Goal: Information Seeking & Learning: Learn about a topic

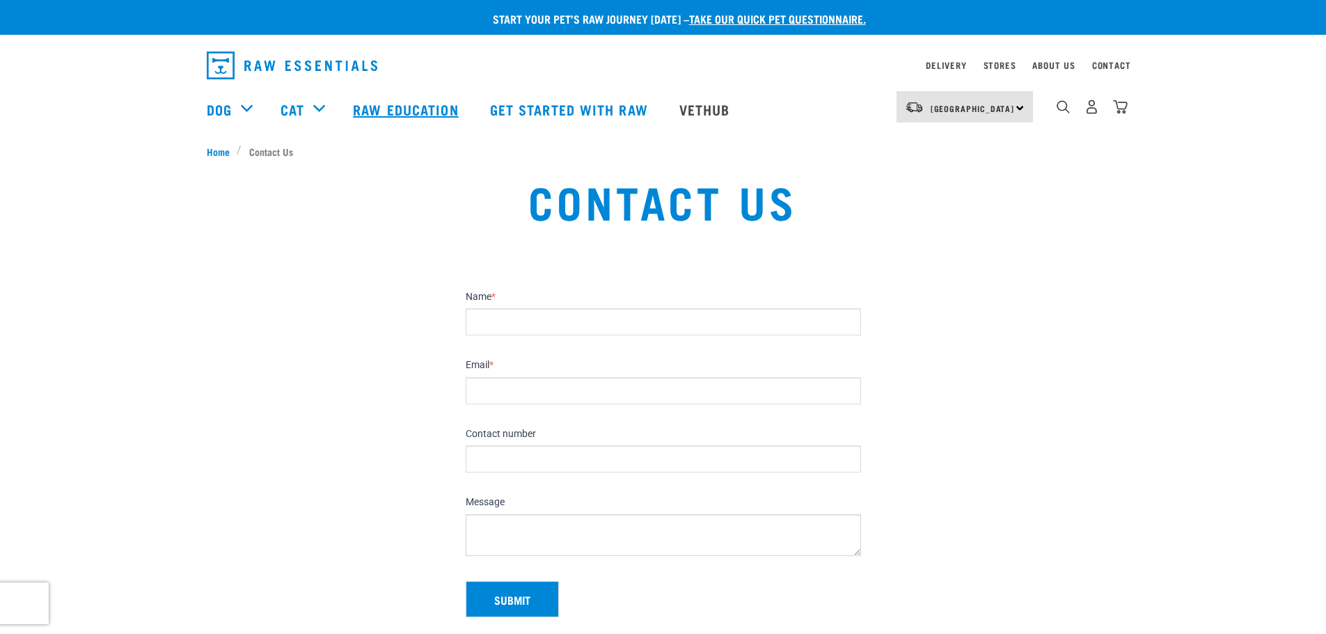
click at [397, 112] on link "Raw Education" at bounding box center [407, 109] width 136 height 56
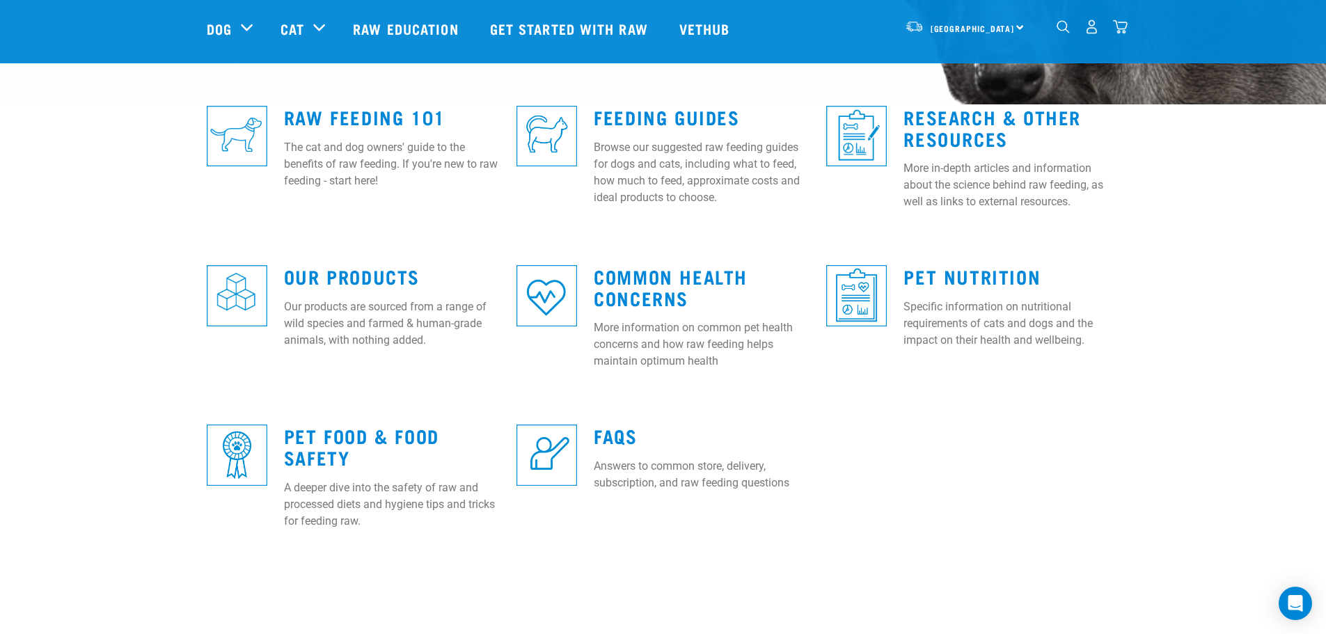
scroll to position [348, 0]
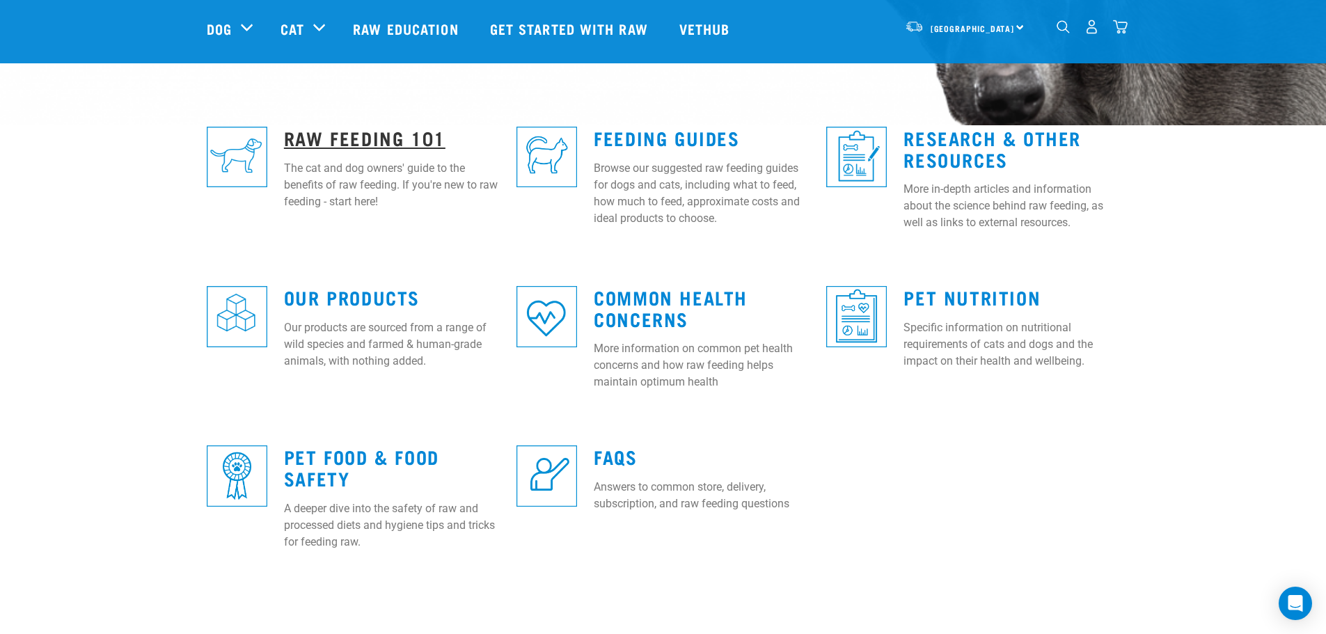
click at [363, 136] on link "Raw Feeding 101" at bounding box center [365, 137] width 162 height 10
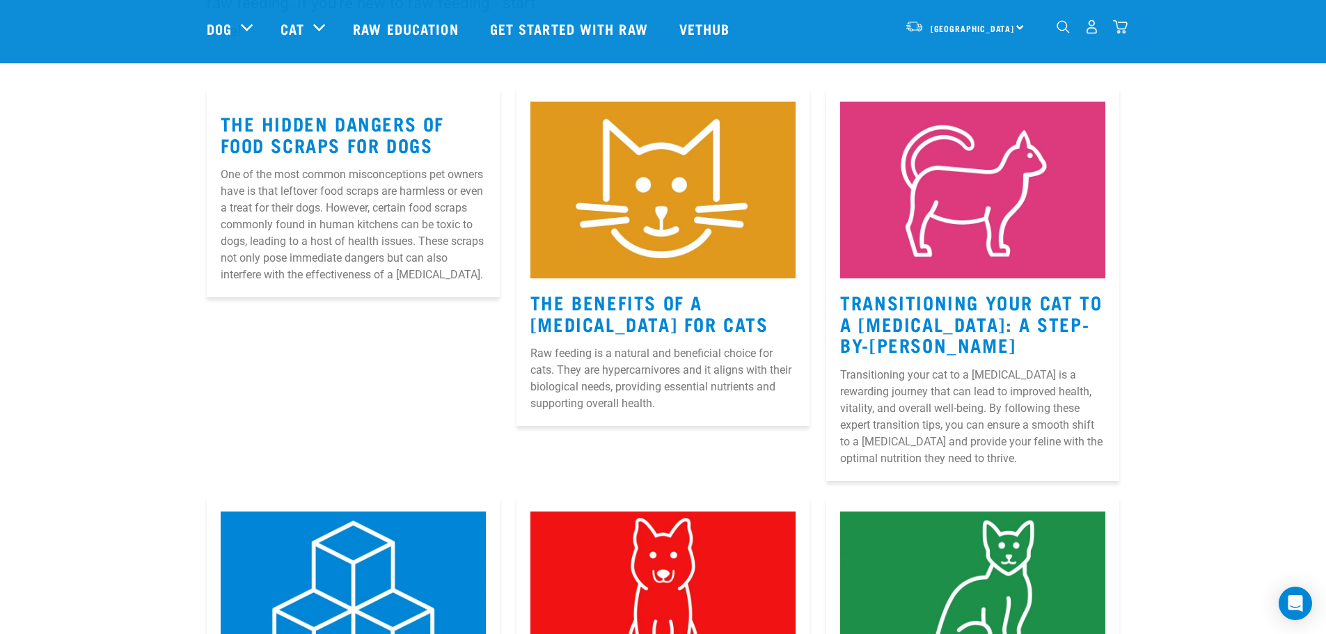
scroll to position [209, 0]
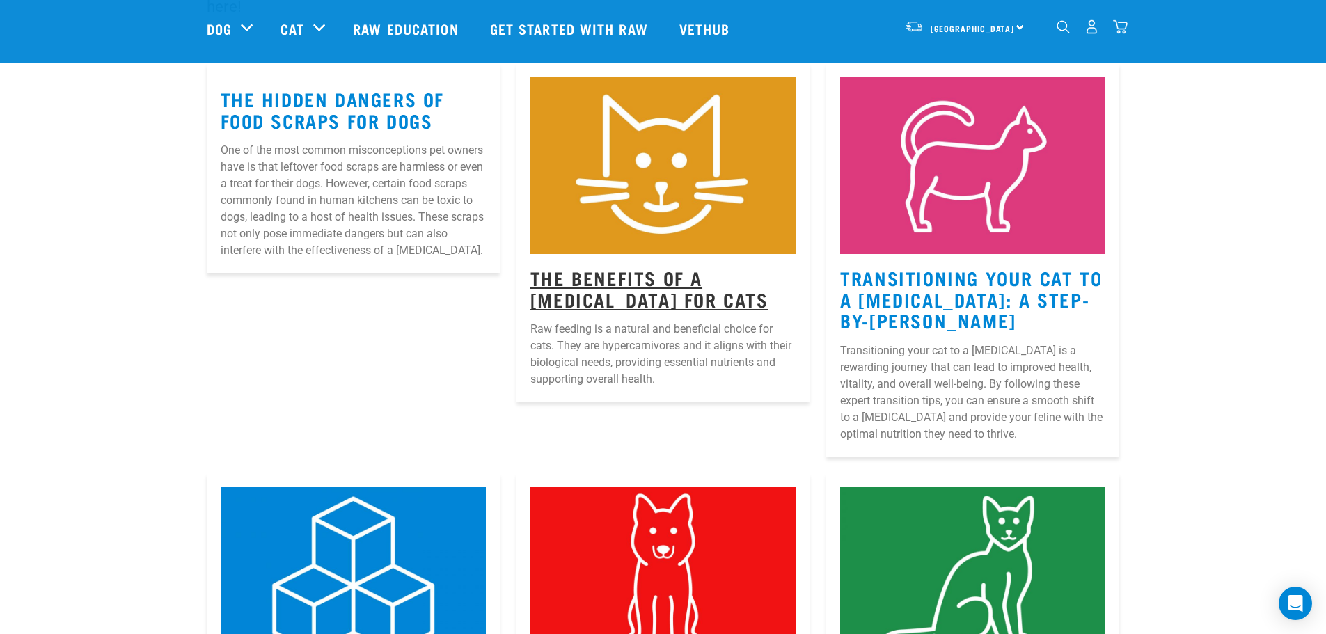
click at [694, 276] on link "The Benefits Of A Raw Diet For Cats" at bounding box center [650, 288] width 238 height 32
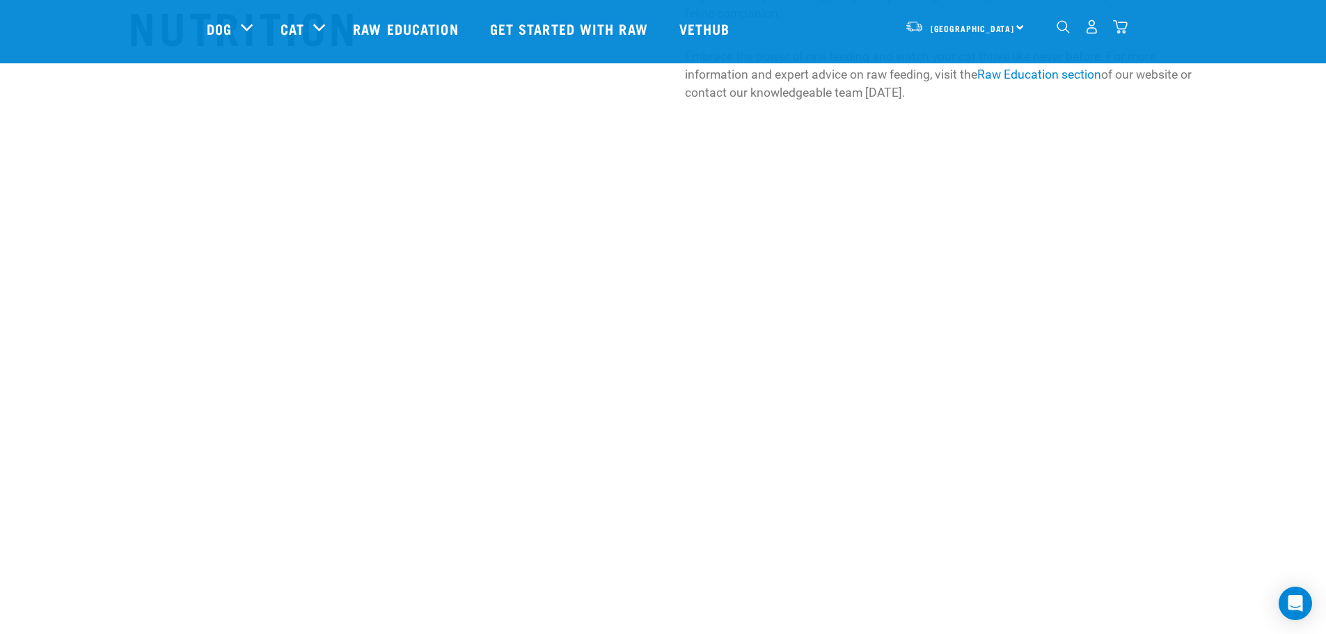
scroll to position [2646, 0]
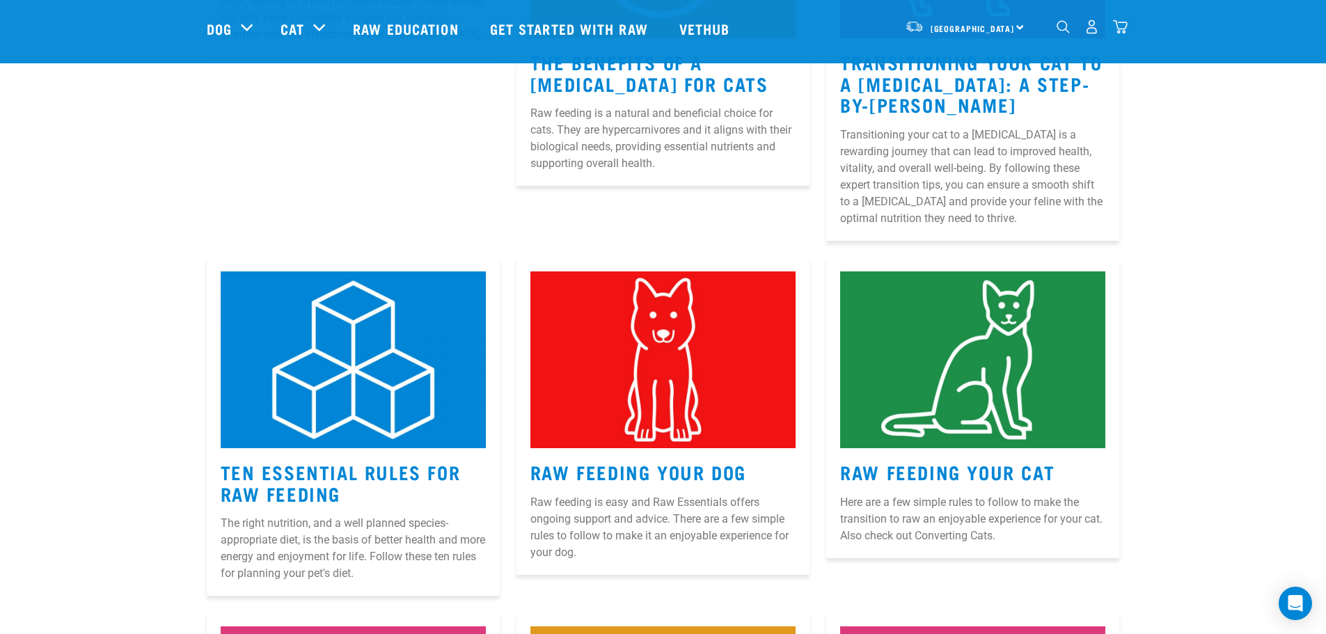
scroll to position [659, 0]
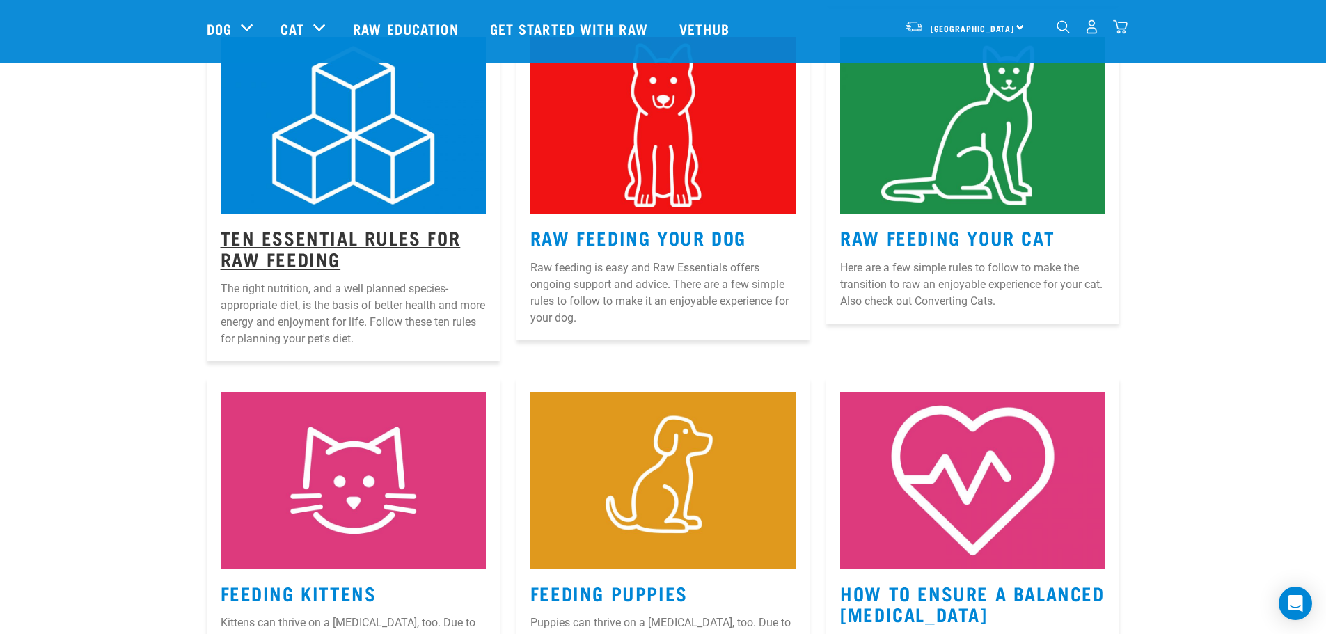
click at [316, 242] on link "Ten Essential Rules for Raw Feeding" at bounding box center [341, 248] width 240 height 32
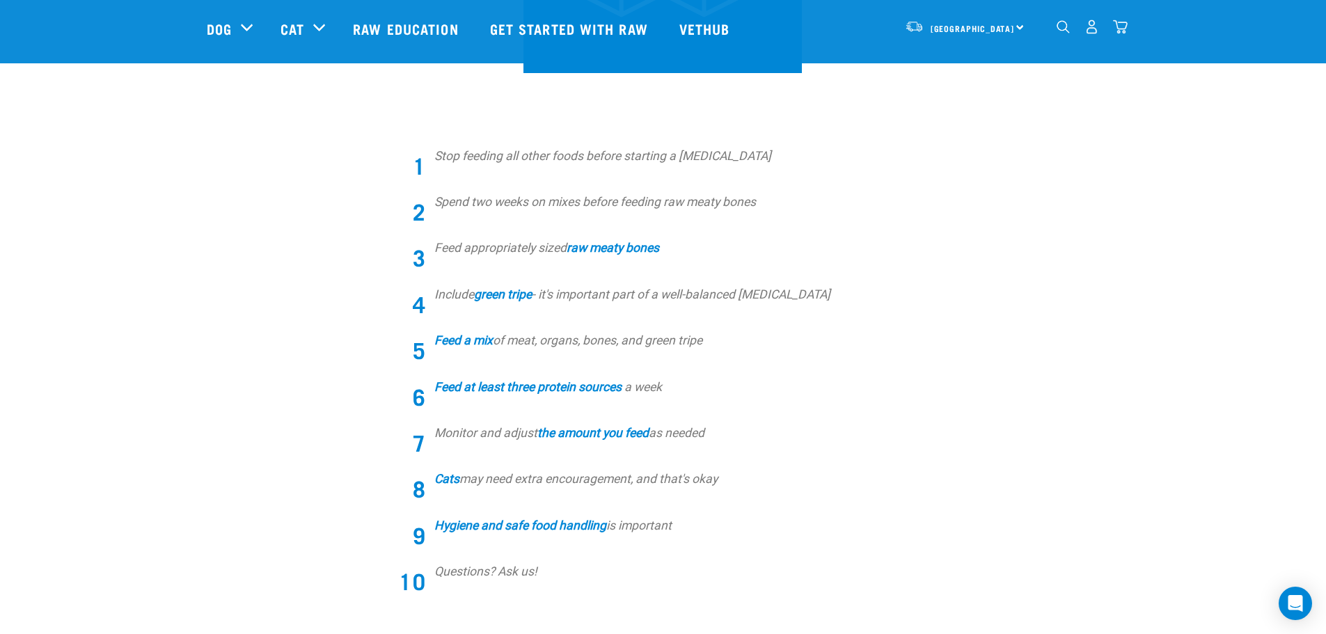
scroll to position [487, 0]
